Goal: Information Seeking & Learning: Find contact information

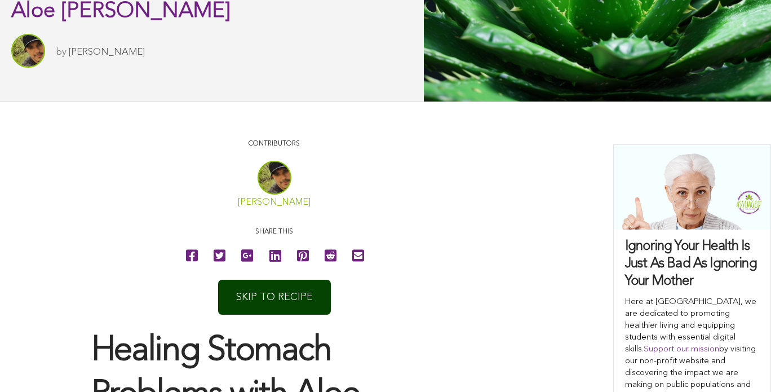
click at [275, 200] on link "[PERSON_NAME]" at bounding box center [274, 202] width 73 height 9
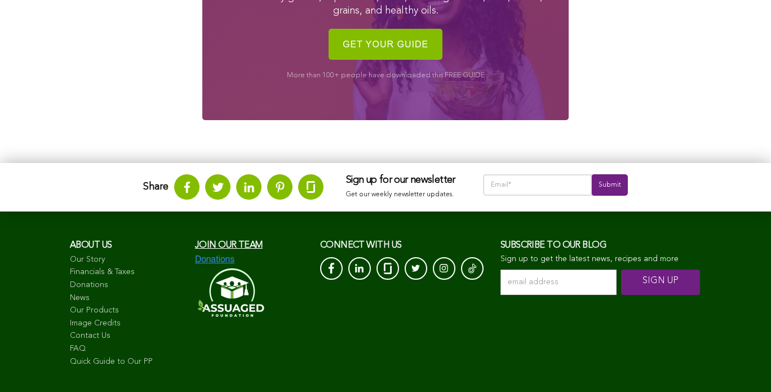
scroll to position [1071, 0]
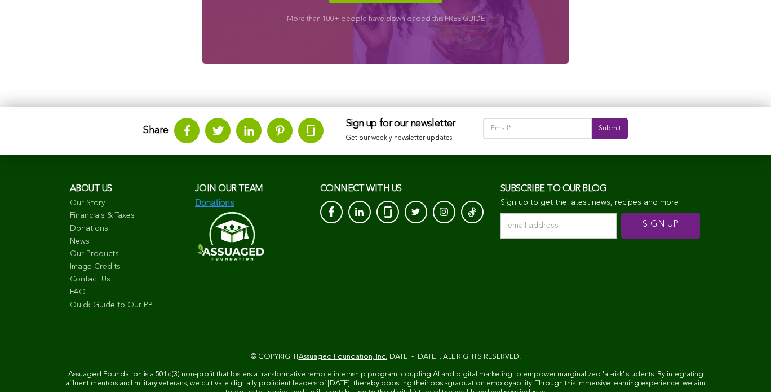
click at [228, 188] on span "Join our team" at bounding box center [229, 188] width 68 height 9
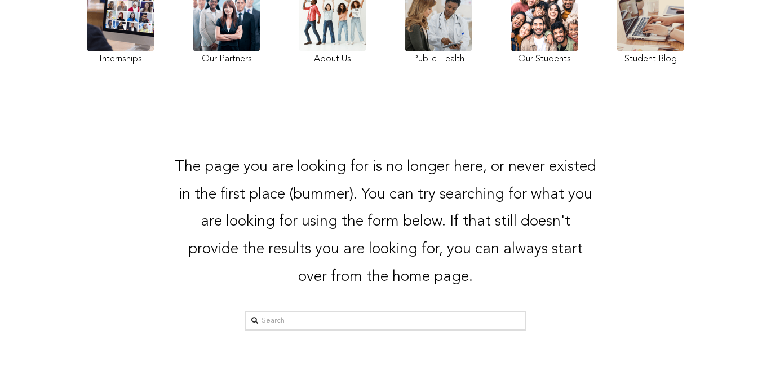
scroll to position [171, 0]
